Goal: Transaction & Acquisition: Book appointment/travel/reservation

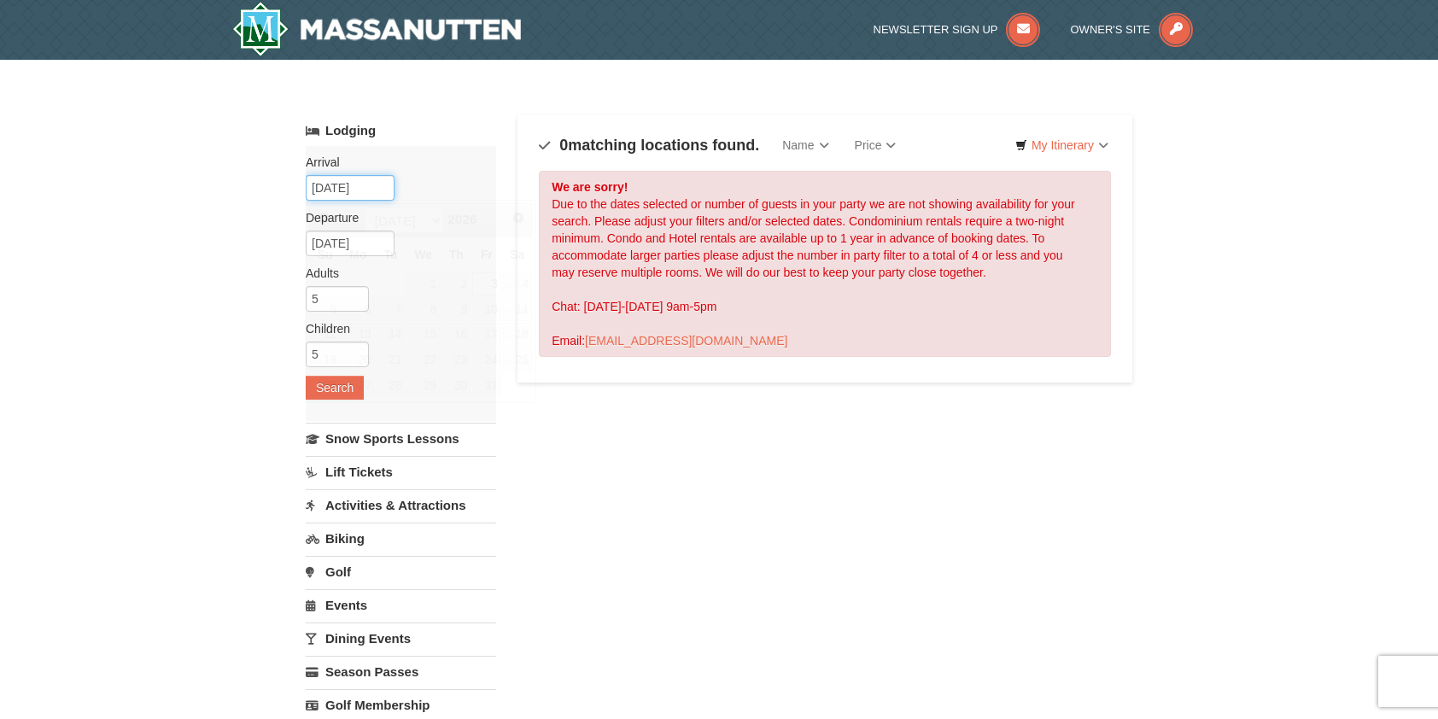
click at [354, 186] on input "07/03/2026" at bounding box center [350, 188] width 89 height 26
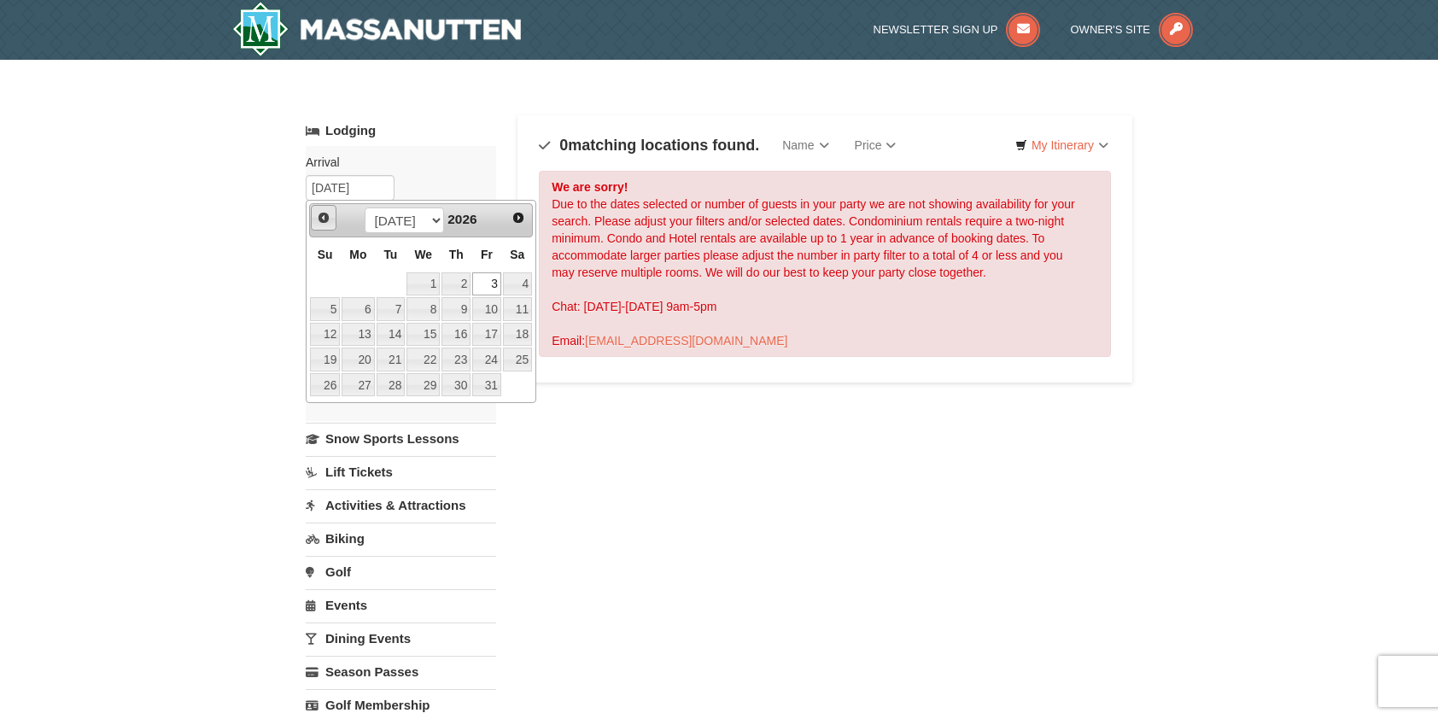
click at [320, 213] on span "Prev" at bounding box center [324, 218] width 14 height 14
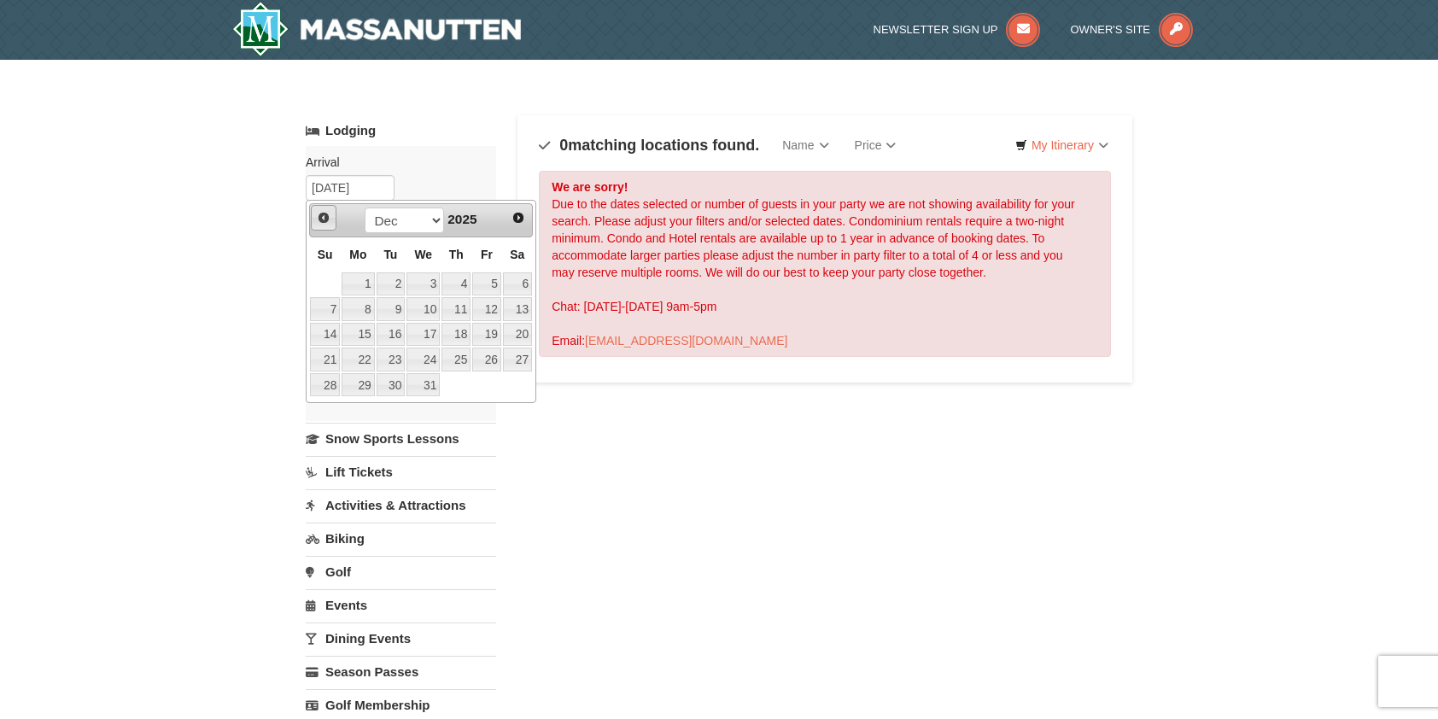
click at [320, 213] on span "Prev" at bounding box center [324, 218] width 14 height 14
drag, startPoint x: 320, startPoint y: 213, endPoint x: 522, endPoint y: 217, distance: 201.6
click at [522, 217] on span "Next" at bounding box center [519, 218] width 14 height 14
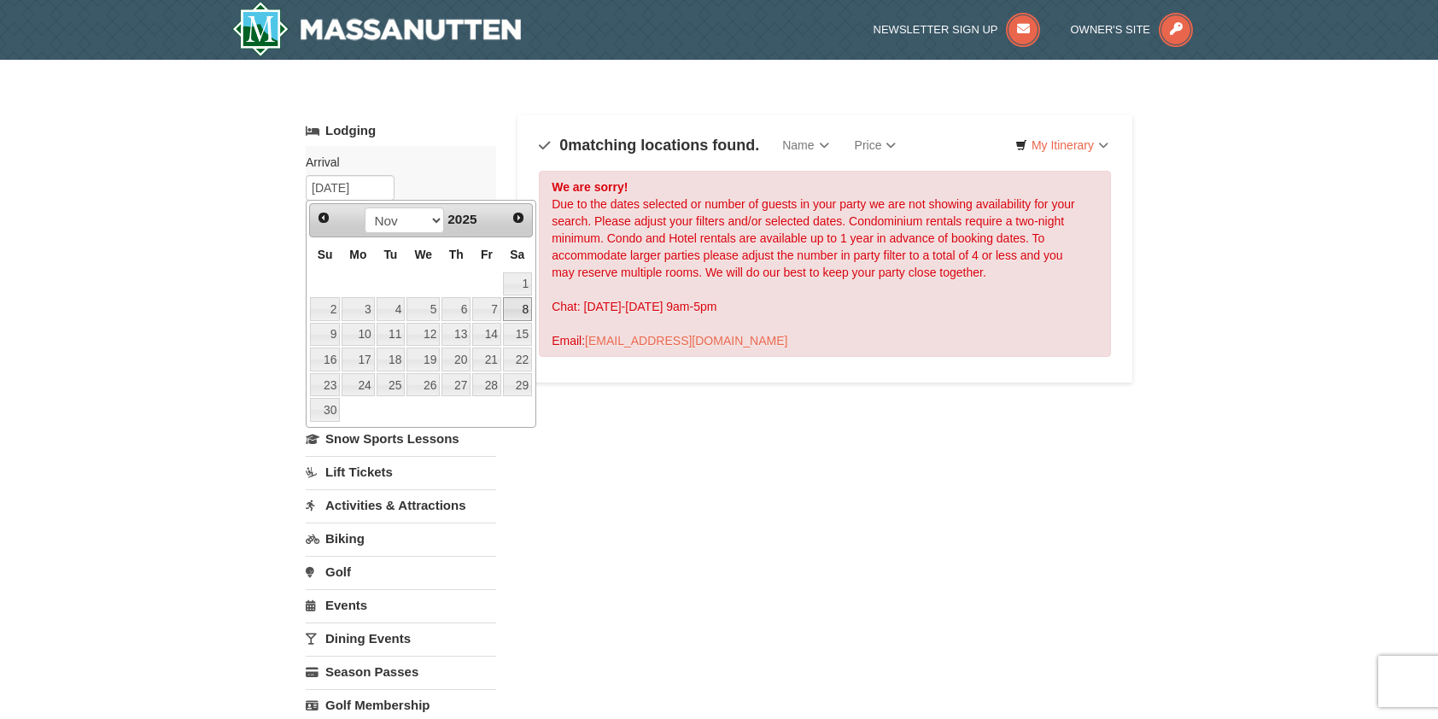
click at [524, 305] on link "8" at bounding box center [517, 309] width 29 height 24
type input "[DATE]"
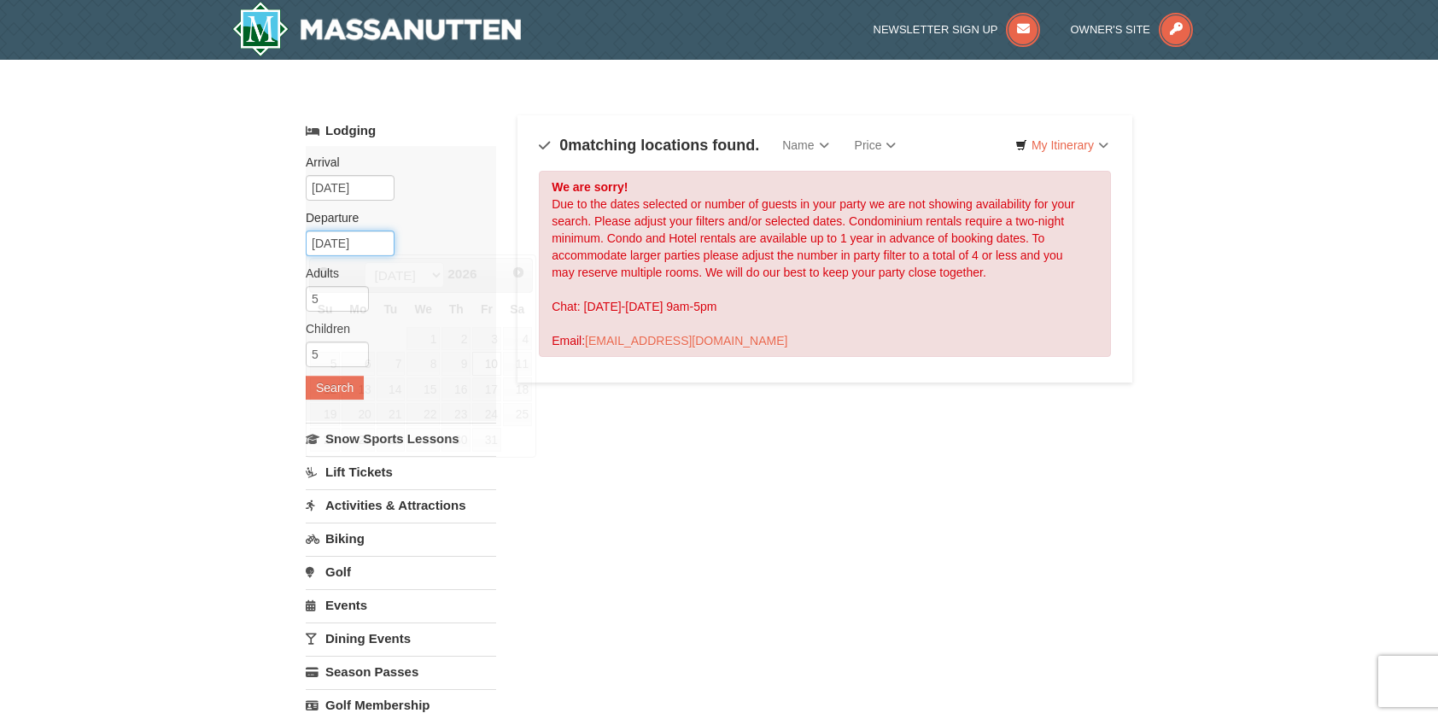
click at [349, 241] on input "07/10/2026" at bounding box center [350, 244] width 89 height 26
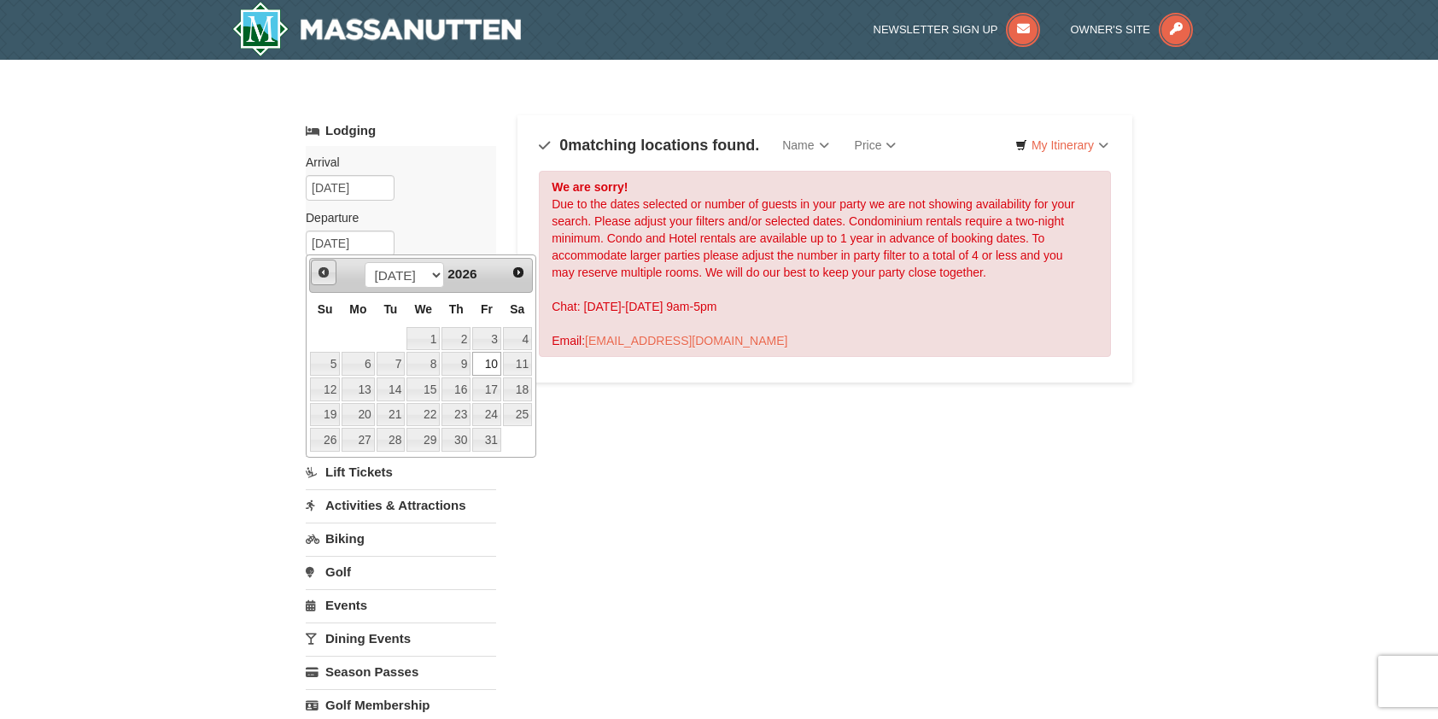
click at [324, 273] on span "Prev" at bounding box center [324, 273] width 14 height 14
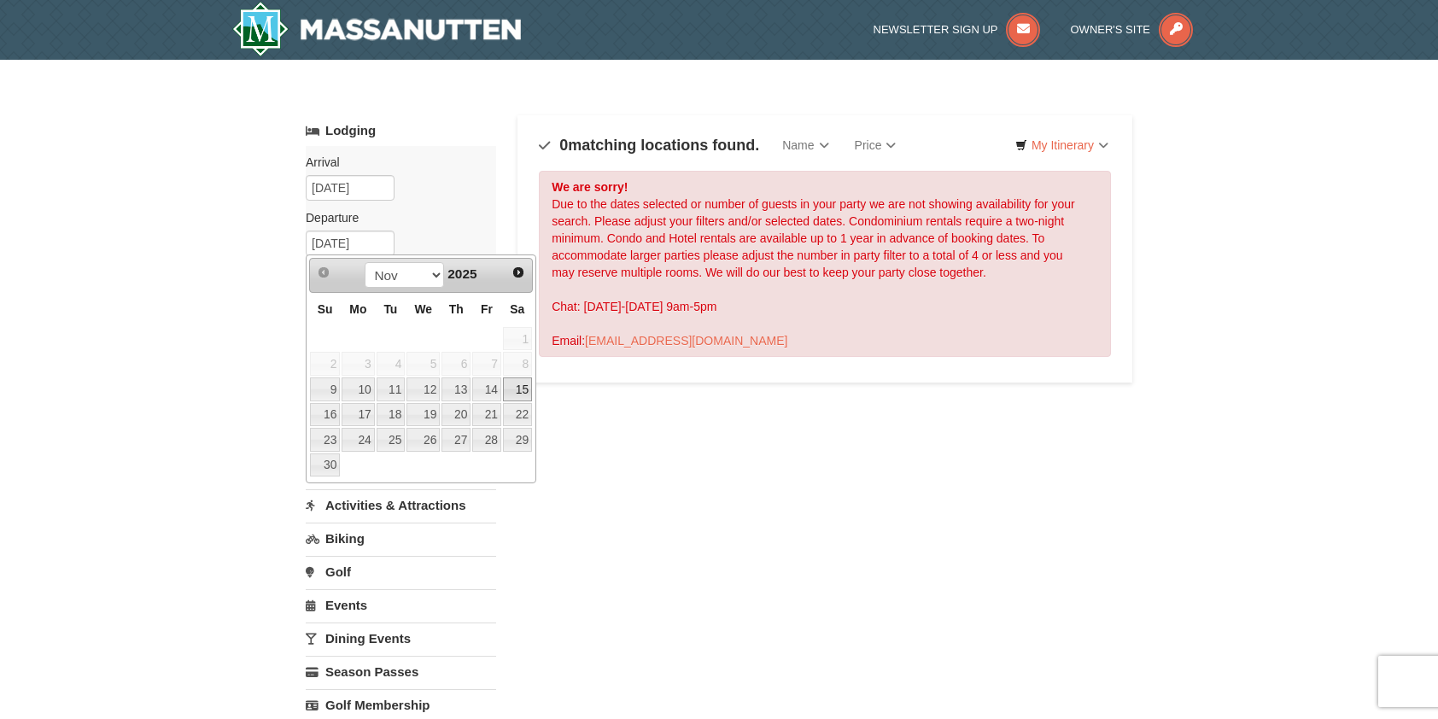
click at [519, 382] on link "15" at bounding box center [517, 389] width 29 height 24
type input "[DATE]"
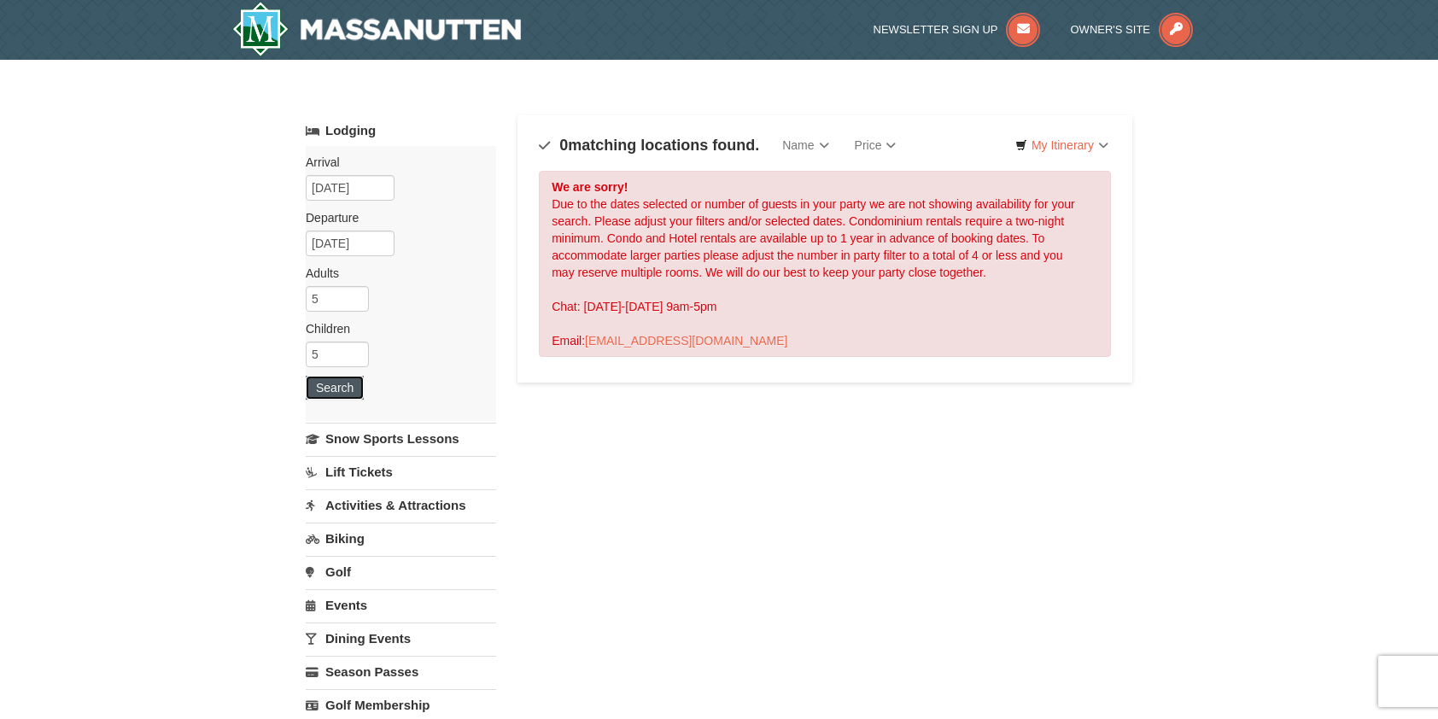
click at [349, 391] on button "Search" at bounding box center [335, 388] width 58 height 24
click at [419, 33] on img at bounding box center [376, 29] width 289 height 55
